Goal: Task Accomplishment & Management: Complete application form

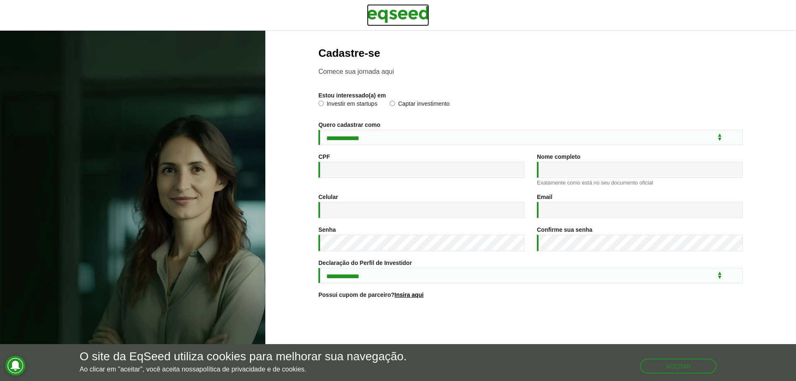
click at [408, 12] on img at bounding box center [398, 14] width 62 height 21
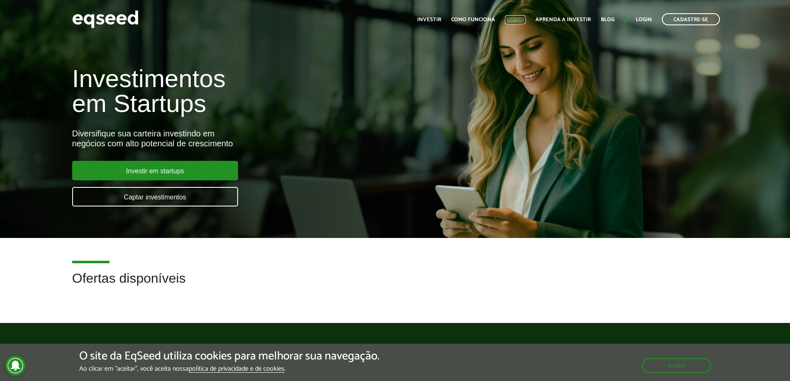
click at [517, 22] on link "Captar" at bounding box center [515, 19] width 20 height 5
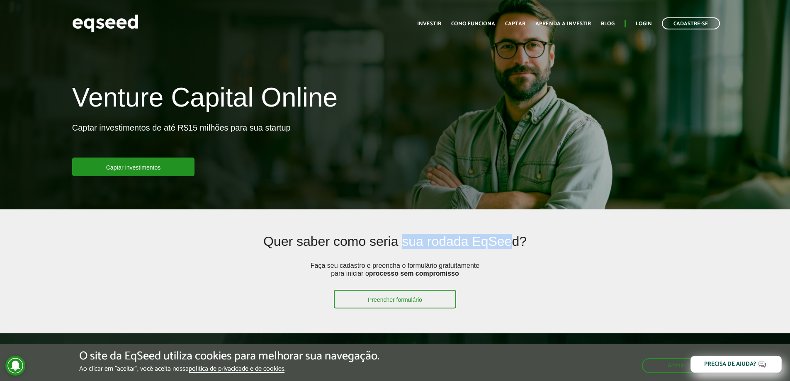
drag, startPoint x: 406, startPoint y: 243, endPoint x: 515, endPoint y: 245, distance: 109.1
click at [516, 245] on h2 "Quer saber como seria sua rodada EqSeed?" at bounding box center [395, 247] width 514 height 27
click at [164, 165] on link "Captar investimentos" at bounding box center [133, 167] width 123 height 19
